Goal: Task Accomplishment & Management: Use online tool/utility

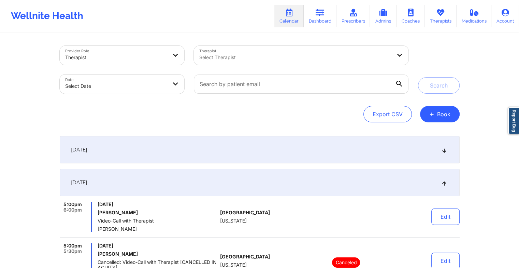
click at [238, 179] on div "[DATE]" at bounding box center [260, 182] width 400 height 27
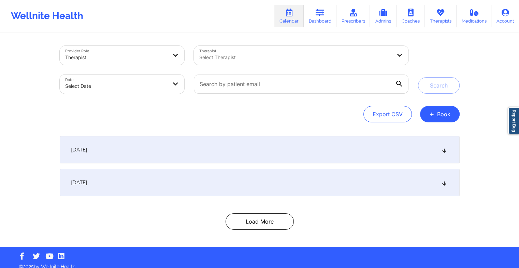
click at [262, 229] on div "Provider Role Therapist Therapist Select Therapist Date Select Date Search Expo…" at bounding box center [260, 139] width 410 height 213
click at [258, 226] on button "Load More" at bounding box center [260, 221] width 68 height 16
click at [244, 222] on button "Load More" at bounding box center [260, 221] width 68 height 16
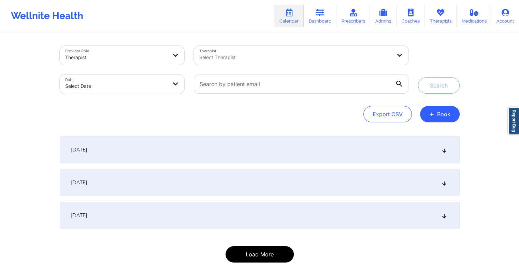
scroll to position [25, 0]
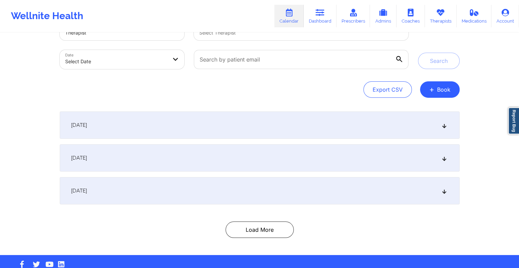
click at [235, 201] on div "[DATE]" at bounding box center [260, 190] width 400 height 27
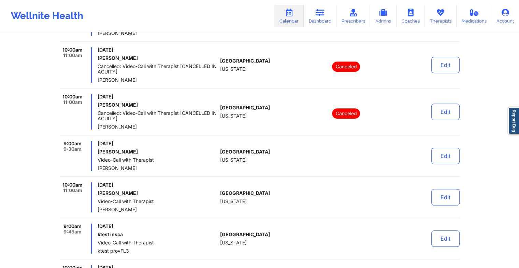
scroll to position [3069, 0]
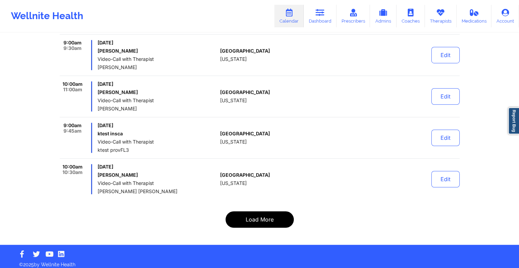
click at [274, 212] on button "Load More" at bounding box center [260, 219] width 68 height 16
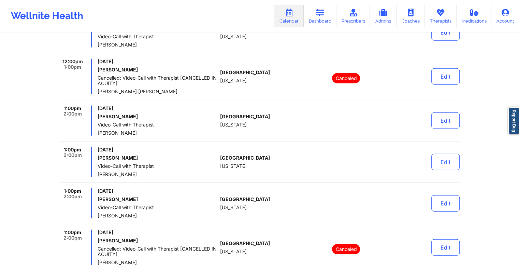
scroll to position [4372, 0]
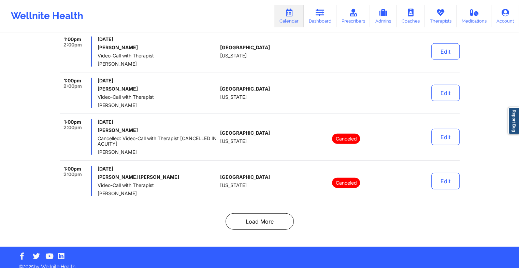
click at [264, 214] on button "Load More" at bounding box center [260, 221] width 68 height 16
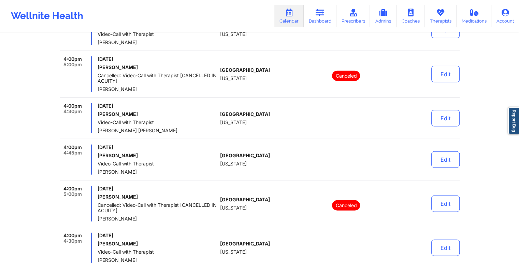
scroll to position [4359, 0]
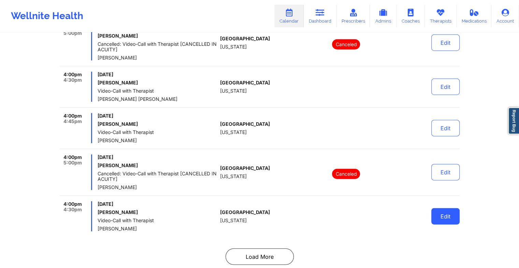
click at [434, 208] on button "Edit" at bounding box center [446, 216] width 28 height 16
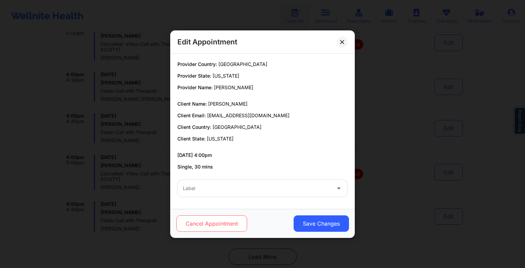
click at [229, 229] on button "Cancel Appointment" at bounding box center [211, 223] width 71 height 16
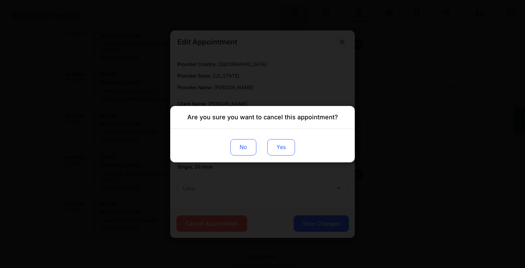
click at [279, 149] on button "Yes" at bounding box center [281, 147] width 28 height 16
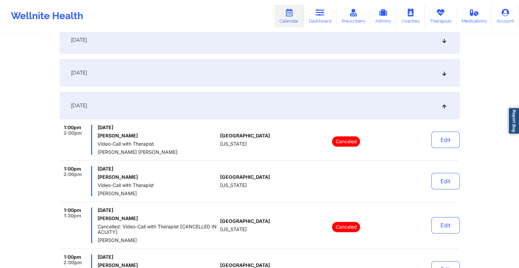
scroll to position [0, 0]
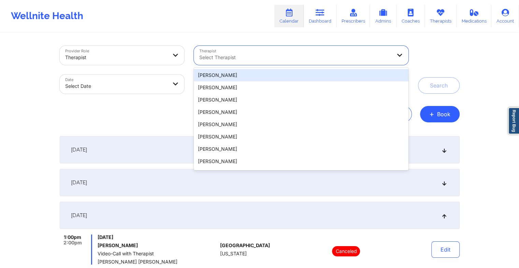
click at [280, 61] on div "Select Therapist" at bounding box center [293, 55] width 198 height 19
paste input "[PERSON_NAME]"
type input "[PERSON_NAME]"
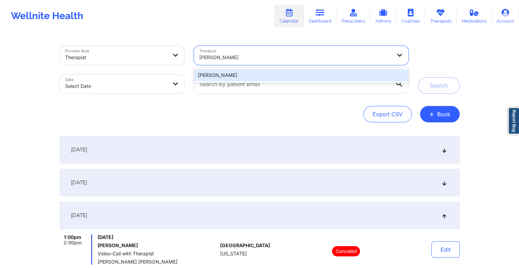
click at [233, 72] on div "[PERSON_NAME]" at bounding box center [301, 75] width 214 height 12
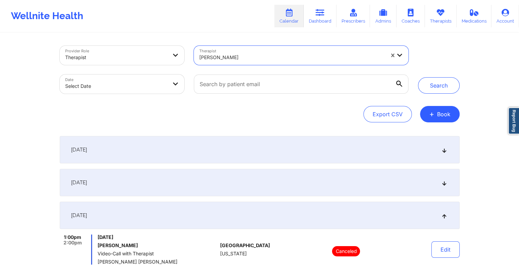
select select "2025-8"
select select "2025-9"
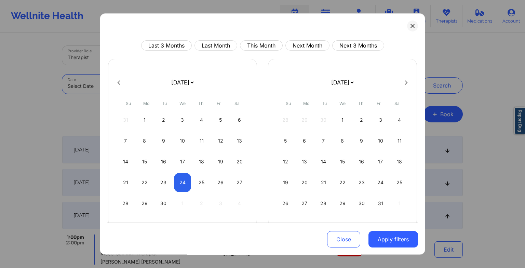
click at [158, 82] on body "Wellnite Health Calendar Dashboard Prescribers Admins Coaches Therapists Medica…" at bounding box center [262, 134] width 525 height 268
click at [160, 176] on div "23" at bounding box center [163, 182] width 17 height 19
select select "2025-8"
select select "2025-9"
select select "2025-8"
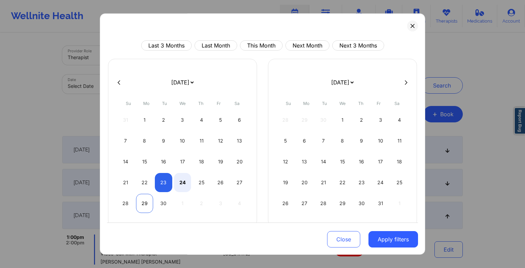
select select "2025-9"
select select "2025-8"
select select "2025-9"
click at [143, 179] on div "22" at bounding box center [144, 182] width 17 height 19
select select "2025-8"
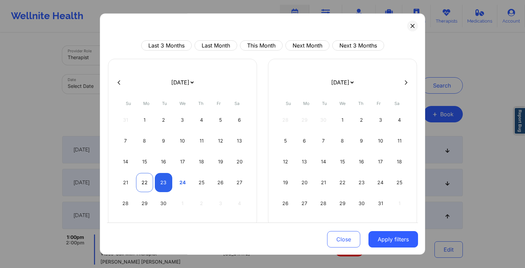
select select "2025-9"
select select "2025-8"
select select "2025-9"
click at [156, 181] on div "23" at bounding box center [163, 182] width 17 height 19
select select "2025-8"
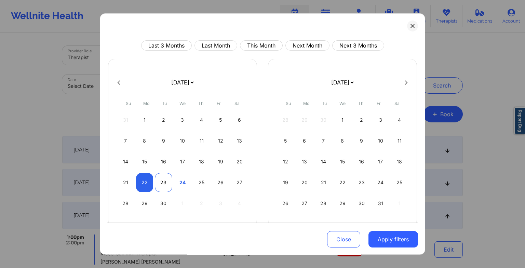
select select "2025-9"
click at [389, 243] on button "Apply filters" at bounding box center [393, 239] width 50 height 16
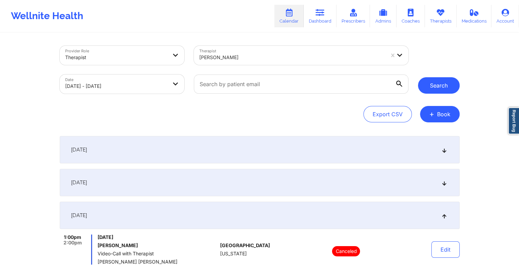
click at [439, 79] on button "Search" at bounding box center [439, 85] width 42 height 16
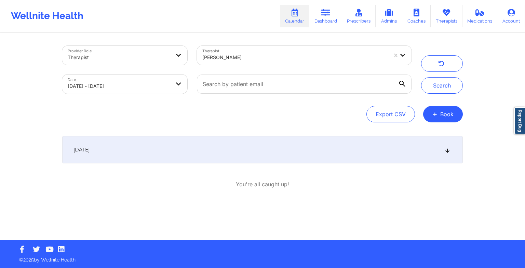
click at [301, 154] on div "[DATE]" at bounding box center [262, 149] width 400 height 27
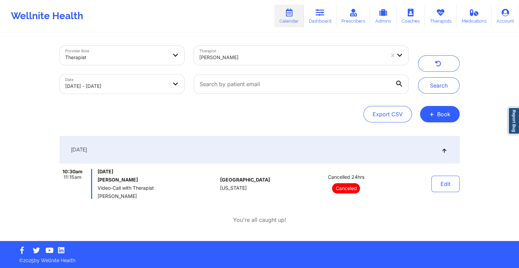
click at [301, 154] on div "[DATE]" at bounding box center [260, 149] width 400 height 27
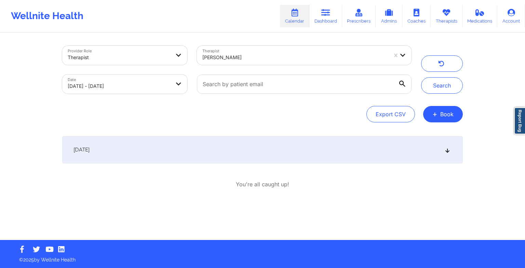
select select "2025-8"
select select "2025-9"
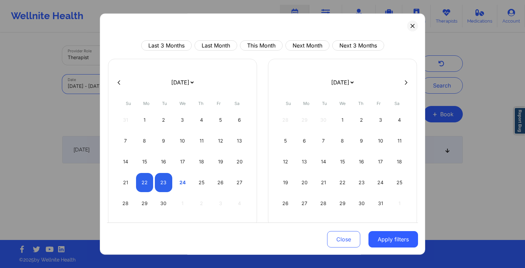
click at [134, 85] on body "Wellnite Health Calendar Dashboard Prescribers Admins Coaches Therapists Medica…" at bounding box center [262, 134] width 525 height 268
click at [180, 176] on div "24" at bounding box center [182, 182] width 17 height 19
select select "2025-8"
select select "2025-9"
select select "2025-8"
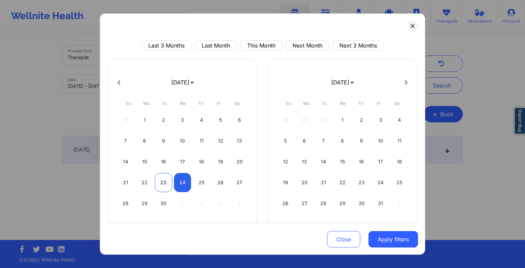
select select "2025-9"
click at [167, 181] on div "23" at bounding box center [163, 182] width 17 height 19
select select "2025-8"
select select "2025-9"
select select "2025-8"
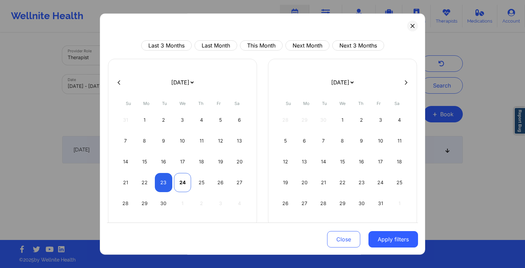
select select "2025-9"
click at [182, 183] on div "24" at bounding box center [182, 182] width 17 height 19
select select "2025-8"
select select "2025-9"
click at [392, 238] on button "Apply filters" at bounding box center [393, 239] width 50 height 16
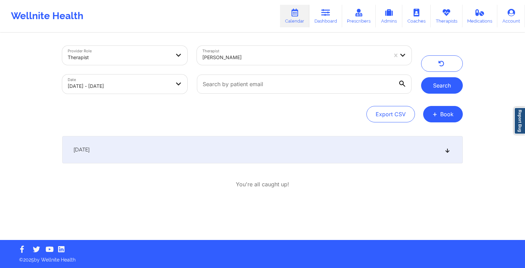
click at [429, 87] on button "Search" at bounding box center [442, 85] width 42 height 16
click at [228, 153] on div "[DATE]" at bounding box center [262, 149] width 400 height 27
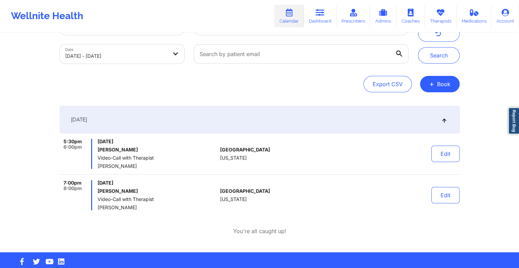
scroll to position [30, 0]
drag, startPoint x: 129, startPoint y: 189, endPoint x: 97, endPoint y: 191, distance: 31.8
click at [97, 191] on div "7:00pm 8:00pm [DATE] [PERSON_NAME] Video-Call with Therapist [PERSON_NAME]" at bounding box center [139, 195] width 158 height 30
drag, startPoint x: 97, startPoint y: 191, endPoint x: 105, endPoint y: 190, distance: 7.9
copy h6 "[PERSON_NAME]"
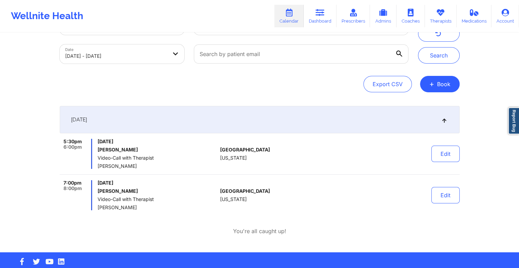
click at [340, 213] on div "[DATE] 5:30pm 6:00pm [DATE] [PERSON_NAME] Video-Call with Therapist [PERSON_NAM…" at bounding box center [260, 170] width 400 height 129
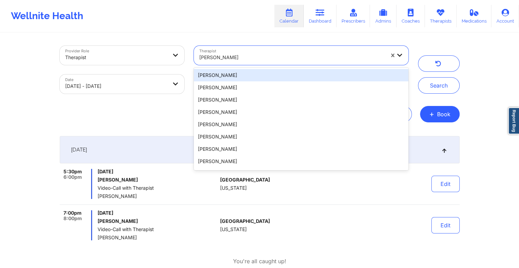
click at [244, 61] on div "[PERSON_NAME]" at bounding box center [291, 57] width 185 height 15
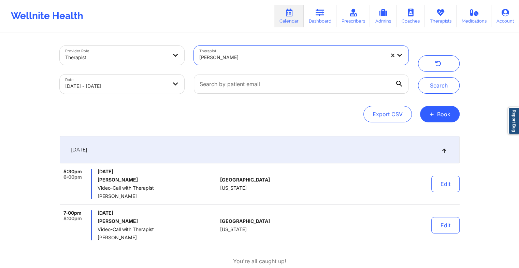
drag, startPoint x: 242, startPoint y: 57, endPoint x: 393, endPoint y: 57, distance: 150.9
click at [393, 57] on div "[PERSON_NAME]" at bounding box center [301, 55] width 214 height 19
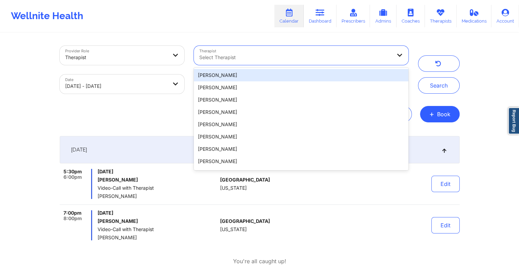
paste input "[PERSON_NAME]"
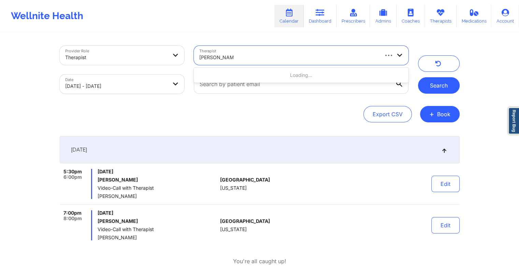
type input "[PERSON_NAME]"
click at [437, 92] on button "Search" at bounding box center [439, 85] width 42 height 16
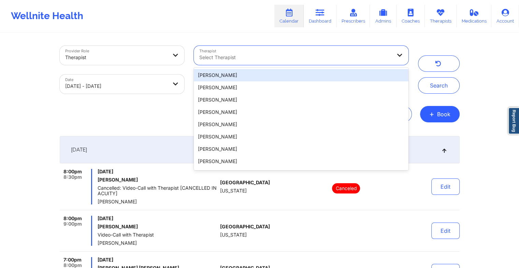
click at [201, 58] on div at bounding box center [295, 57] width 192 height 8
paste input "[PERSON_NAME]"
type input "[PERSON_NAME]"
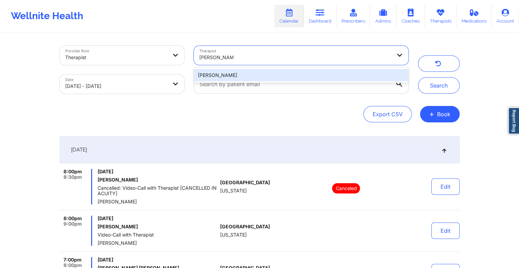
click at [224, 74] on div "[PERSON_NAME]" at bounding box center [301, 75] width 214 height 12
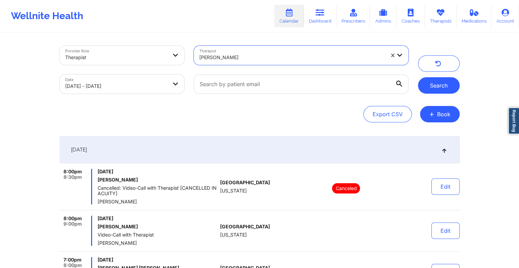
click at [433, 86] on button "Search" at bounding box center [439, 85] width 42 height 16
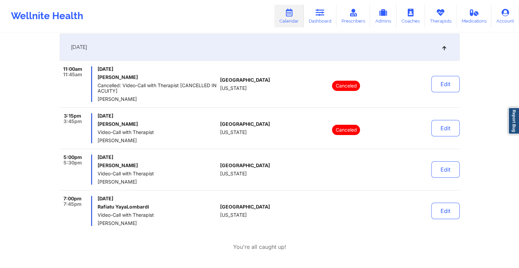
scroll to position [104, 0]
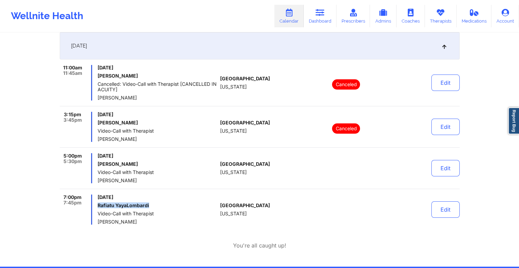
drag, startPoint x: 149, startPoint y: 204, endPoint x: 97, endPoint y: 204, distance: 52.2
click at [97, 204] on div "7:00pm 7:45pm [DATE] Rafiatu YayaLombardi Video-Call with Therapist [PERSON_NAM…" at bounding box center [139, 209] width 158 height 30
drag, startPoint x: 97, startPoint y: 204, endPoint x: 102, endPoint y: 205, distance: 5.6
copy h6 "Rafiatu YayaLombardi"
